Goal: Transaction & Acquisition: Purchase product/service

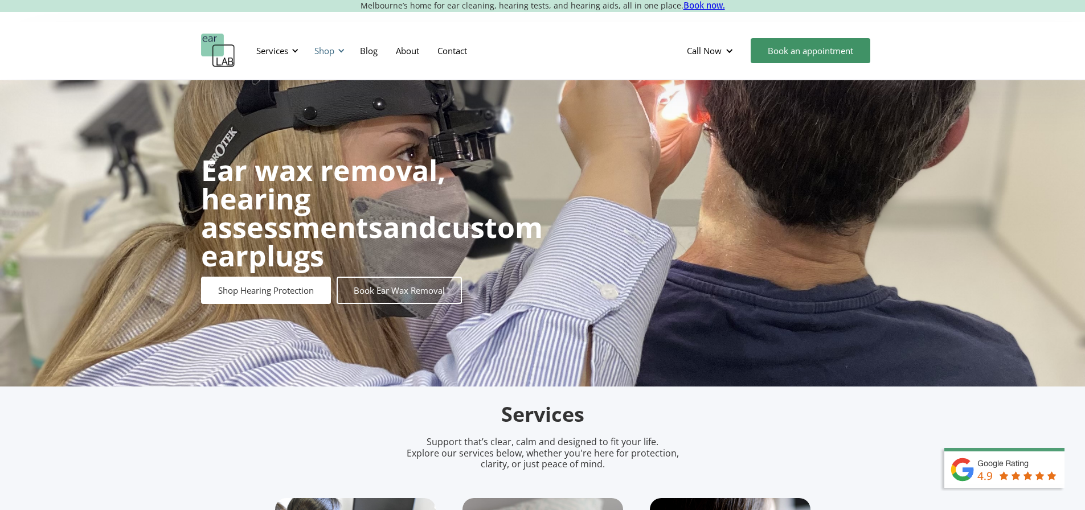
click at [336, 49] on div "Shop" at bounding box center [328, 51] width 40 height 34
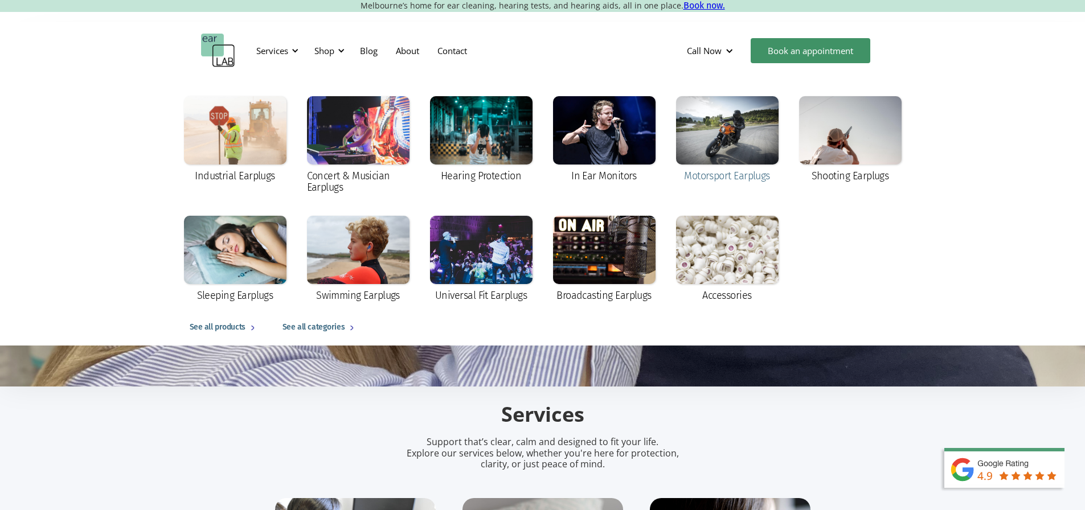
click at [752, 129] on div at bounding box center [727, 130] width 103 height 68
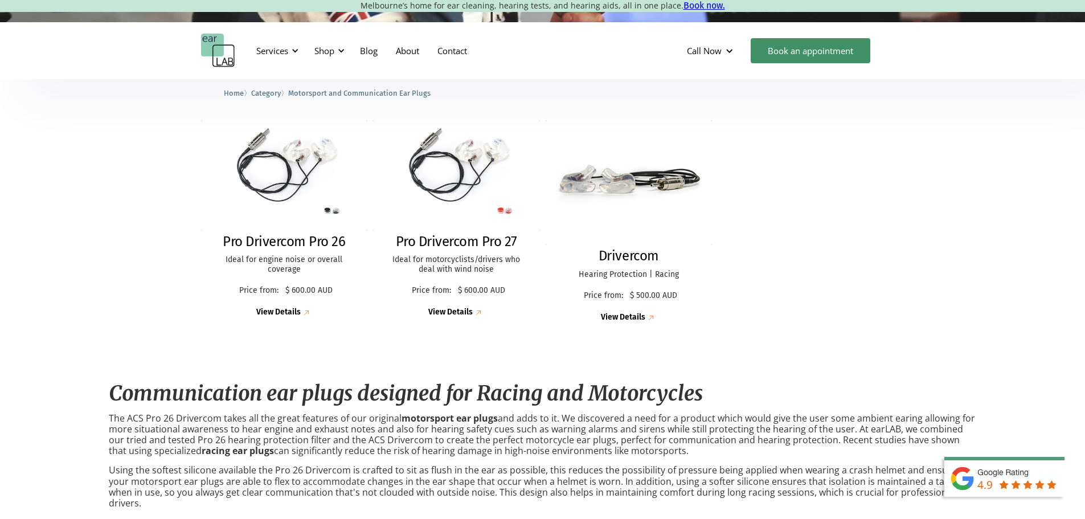
scroll to position [285, 0]
click at [288, 188] on img at bounding box center [284, 175] width 181 height 120
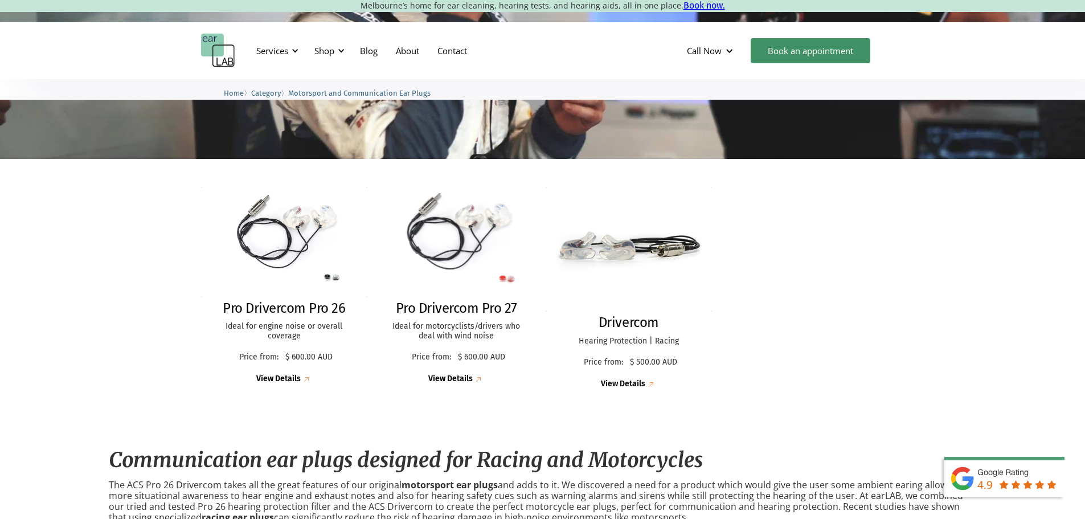
scroll to position [190, 0]
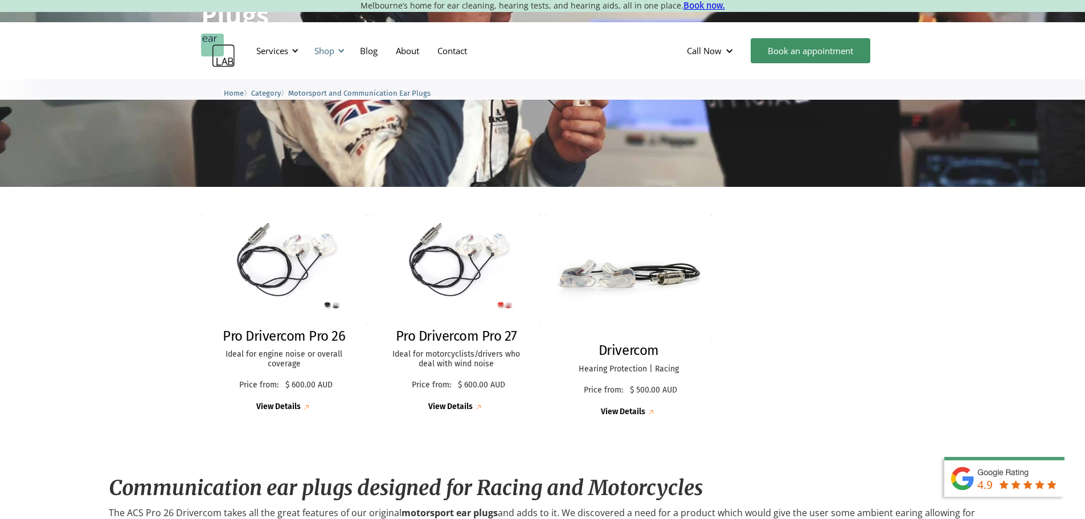
click at [342, 56] on div "Shop" at bounding box center [328, 51] width 40 height 34
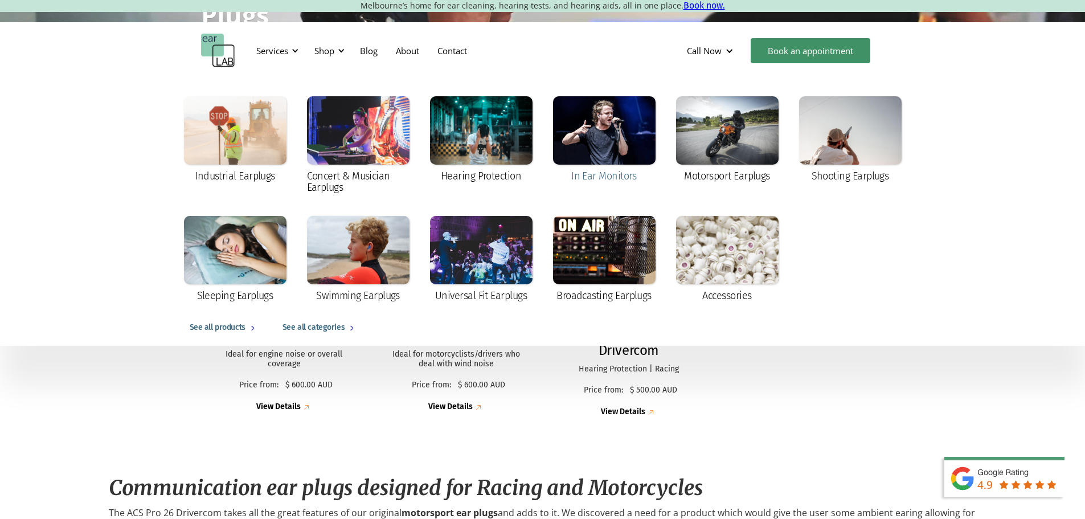
click at [612, 134] on div at bounding box center [604, 130] width 103 height 68
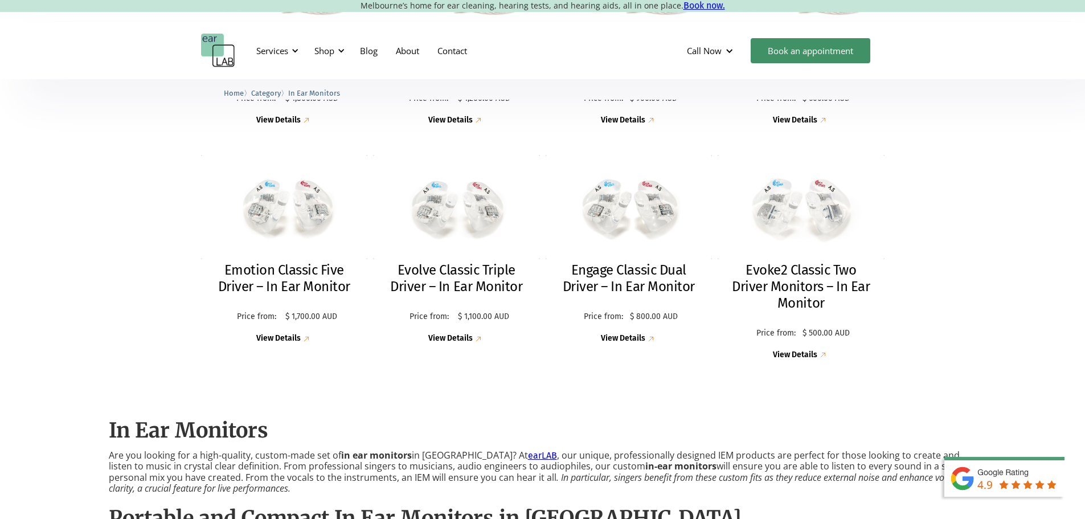
scroll to position [380, 0]
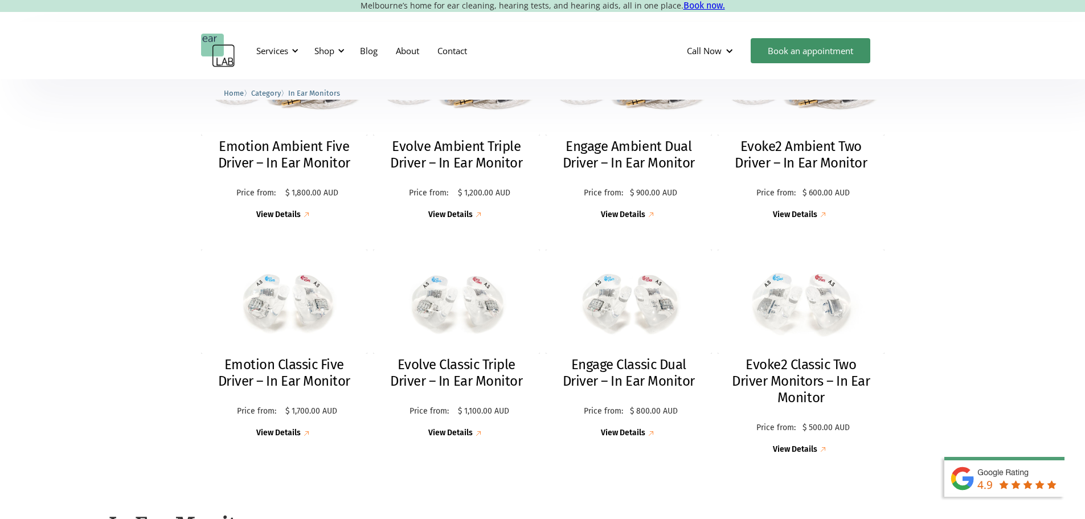
click at [784, 112] on img at bounding box center [801, 79] width 167 height 111
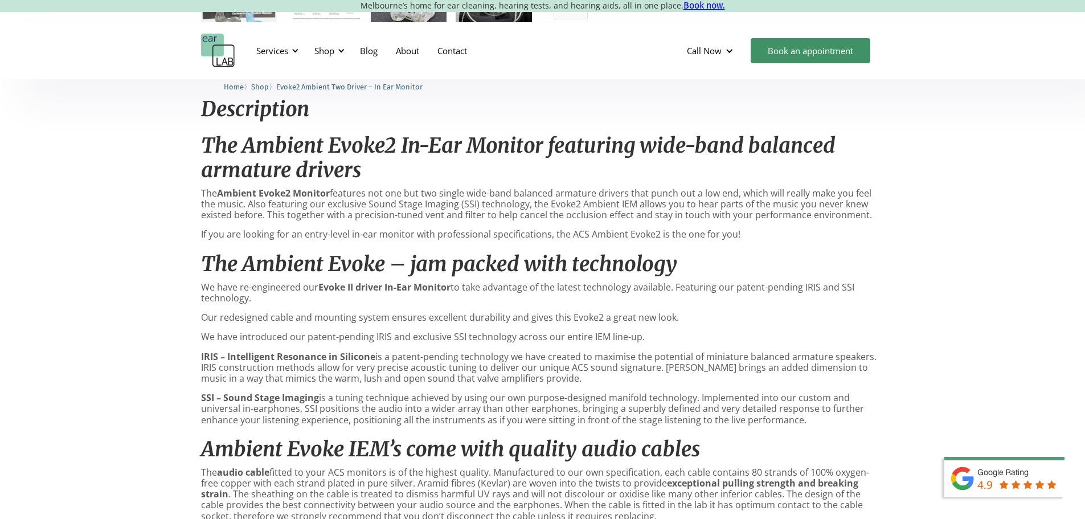
scroll to position [474, 0]
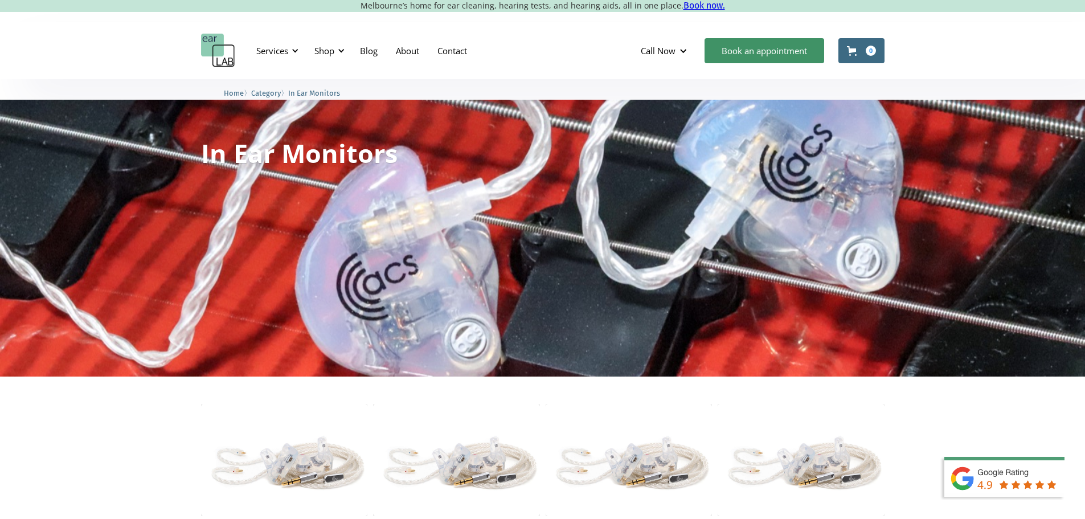
scroll to position [380, 0]
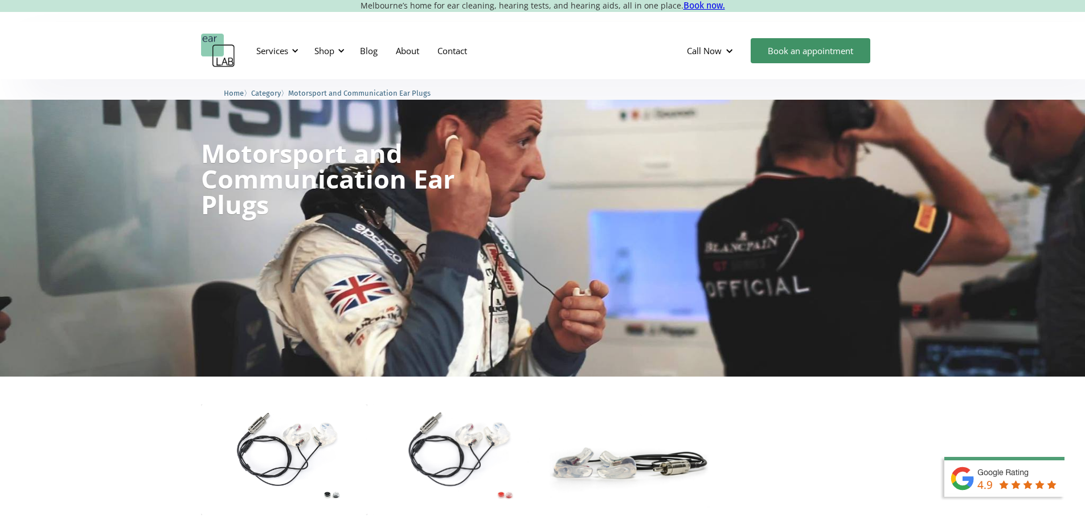
click at [439, 448] on img at bounding box center [456, 459] width 168 height 111
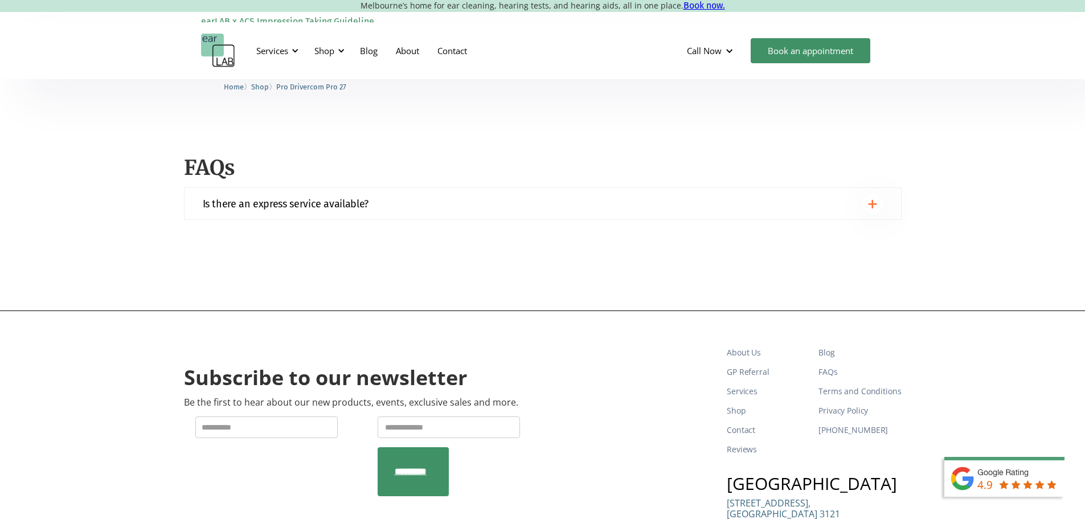
scroll to position [1718, 0]
